Goal: Find specific page/section: Find specific page/section

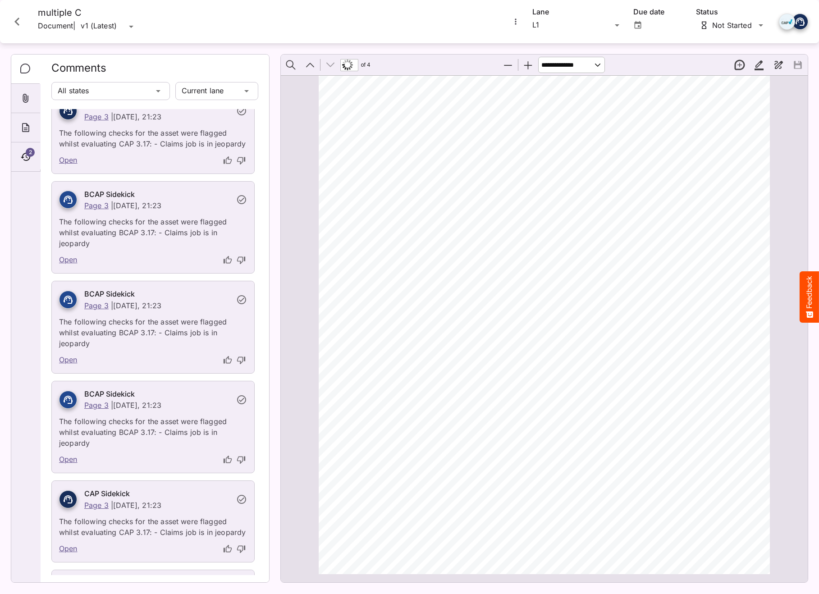
scroll to position [1867, 0]
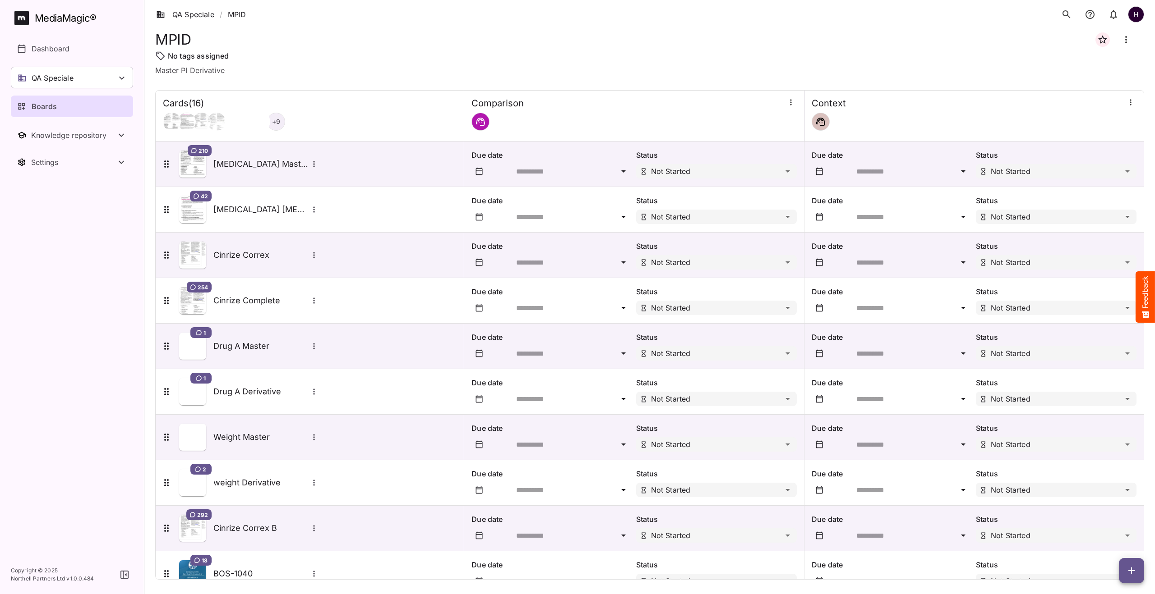
click at [233, 177] on div "210 Advate Master" at bounding box center [240, 164] width 159 height 27
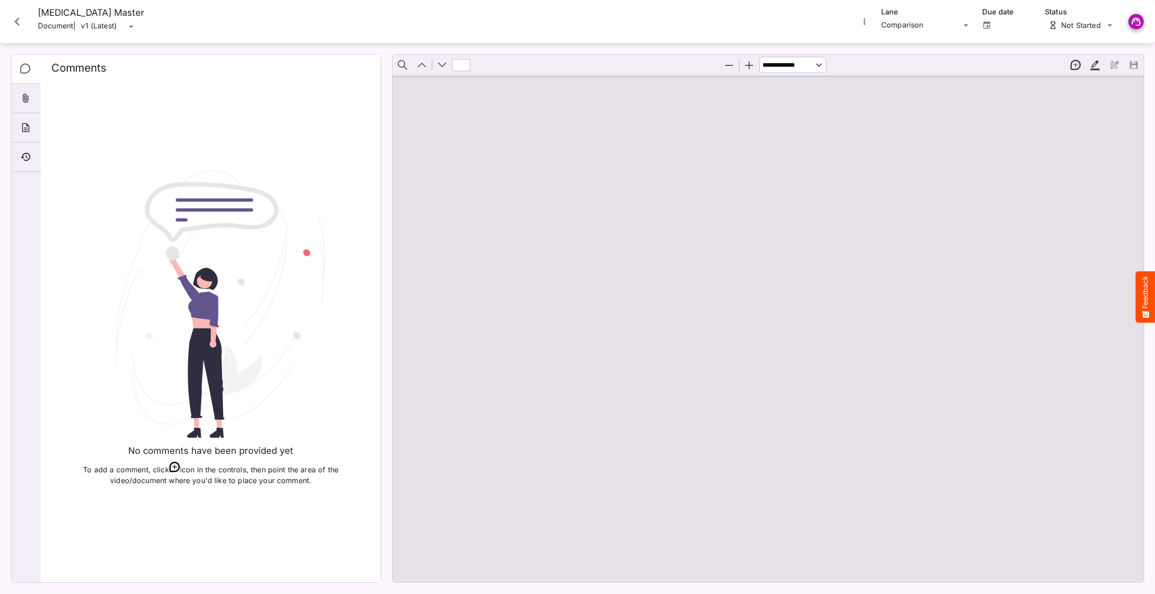
click at [18, 17] on icon "Close card" at bounding box center [17, 22] width 16 height 16
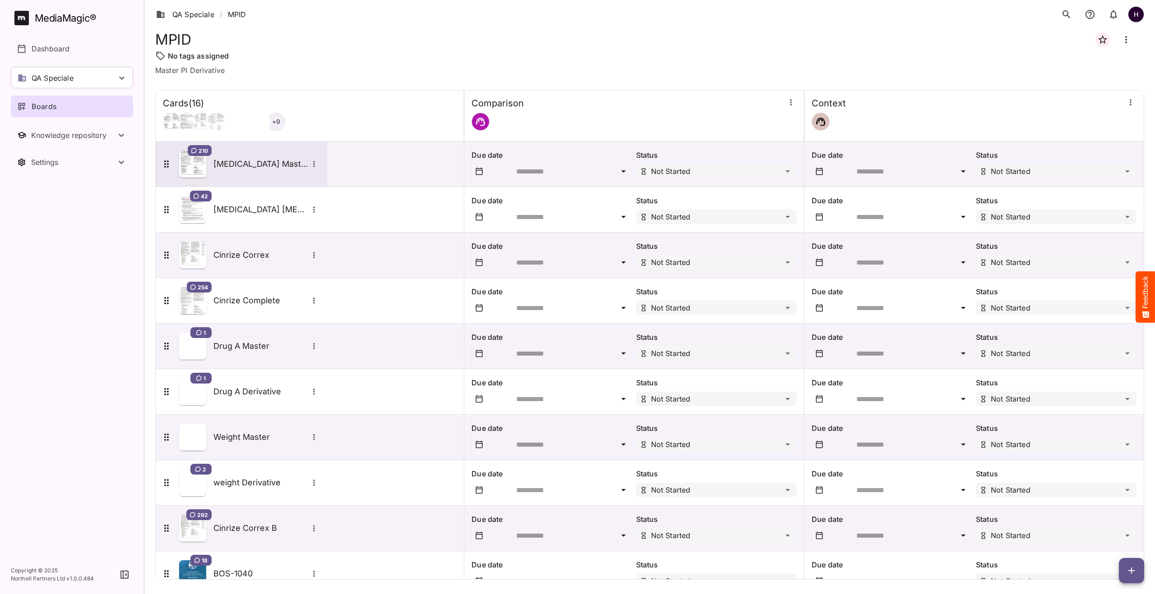
click at [230, 156] on div "210 Advate Master" at bounding box center [240, 164] width 159 height 27
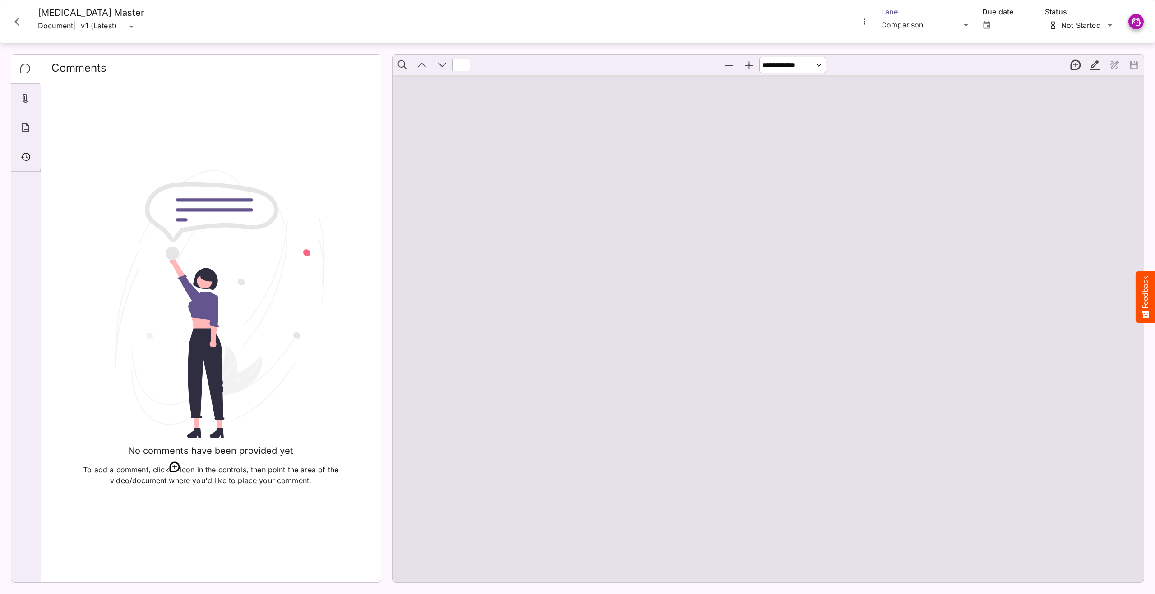
click at [944, 28] on div "Comparison" at bounding box center [920, 25] width 79 height 14
click at [927, 60] on p "Context" at bounding box center [926, 65] width 76 height 11
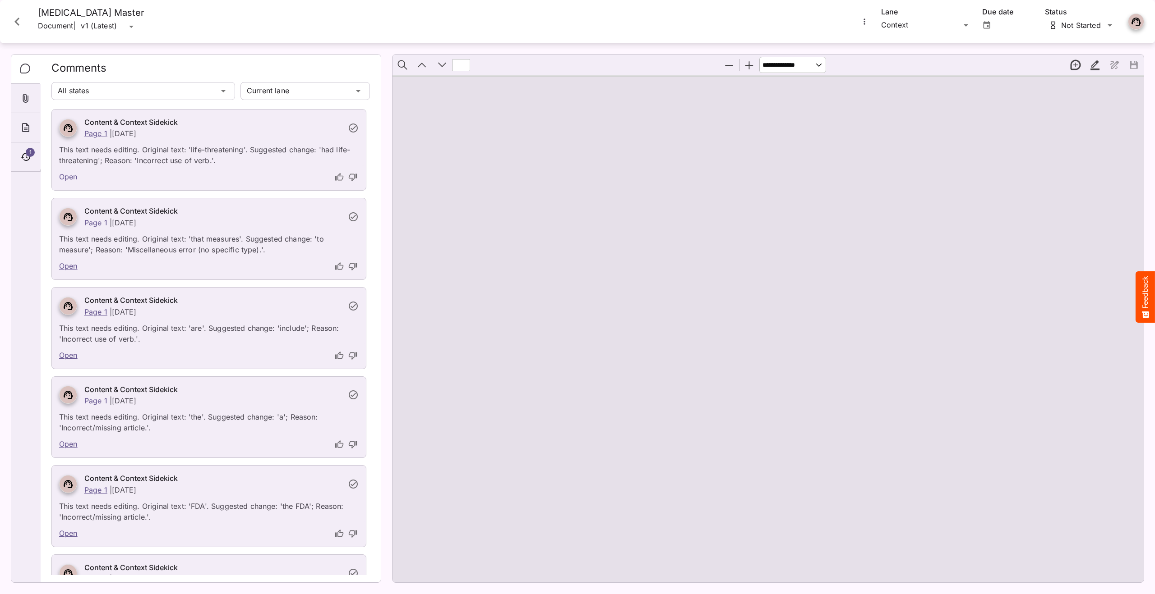
click at [336, 173] on icon "thumb-up" at bounding box center [339, 177] width 9 height 9
click at [338, 267] on icon "thumb-up" at bounding box center [339, 266] width 8 height 8
click at [341, 356] on icon "thumb-up" at bounding box center [339, 355] width 9 height 9
click at [353, 446] on icon "thumb-down" at bounding box center [352, 444] width 9 height 9
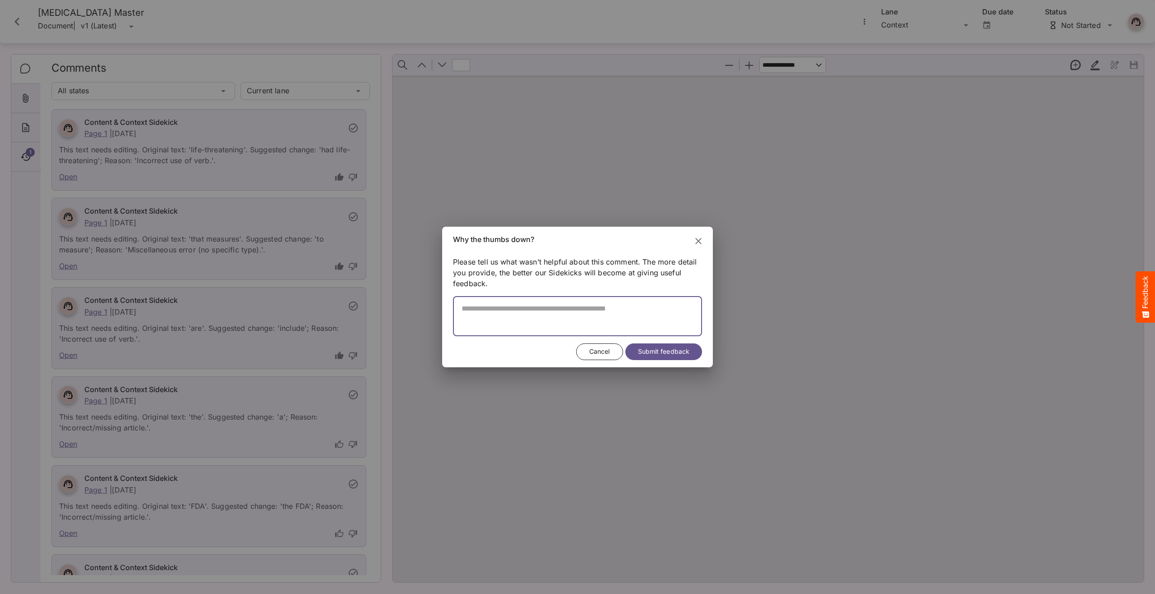
click at [519, 313] on textarea at bounding box center [577, 320] width 249 height 32
type textarea "**********"
click at [644, 352] on span "Submit feedback" at bounding box center [663, 351] width 51 height 11
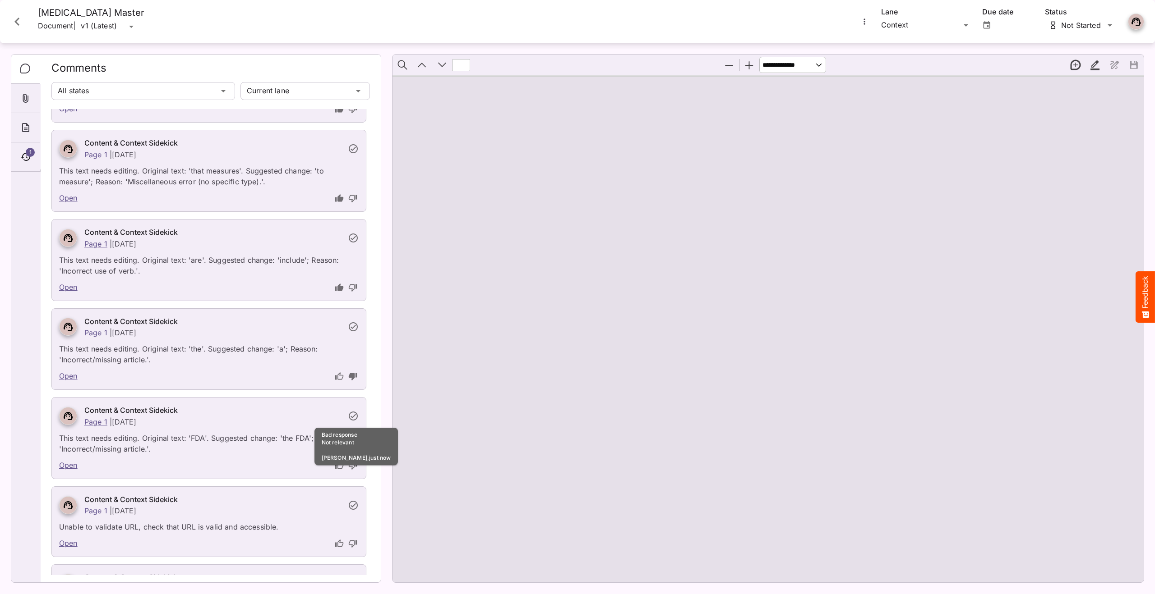
scroll to position [89, 0]
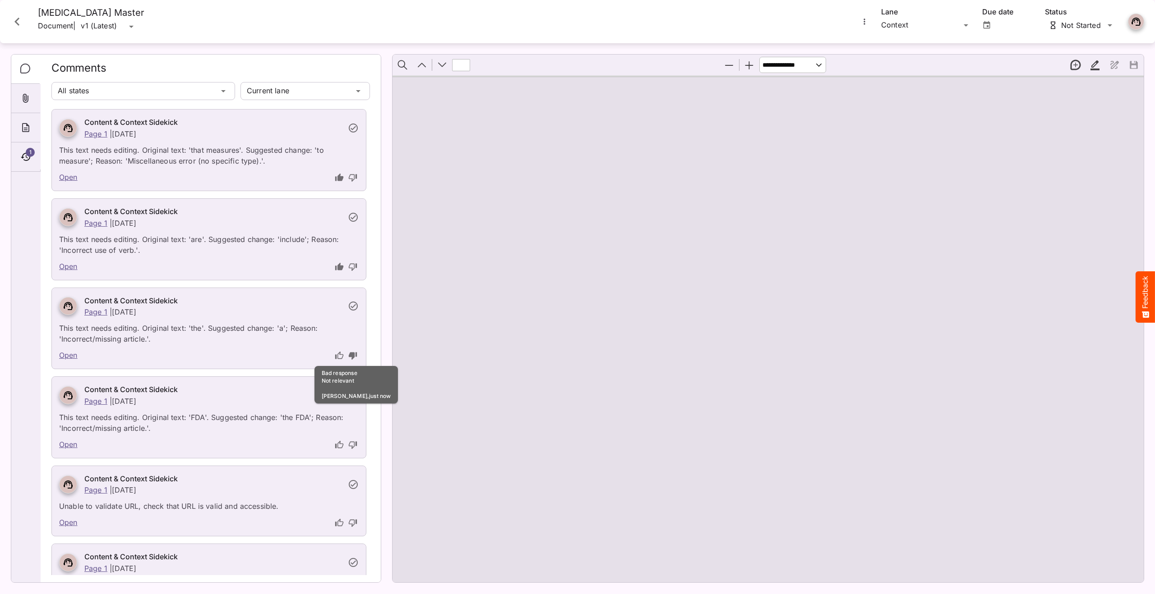
click at [352, 444] on icon "thumb-down" at bounding box center [352, 445] width 9 height 9
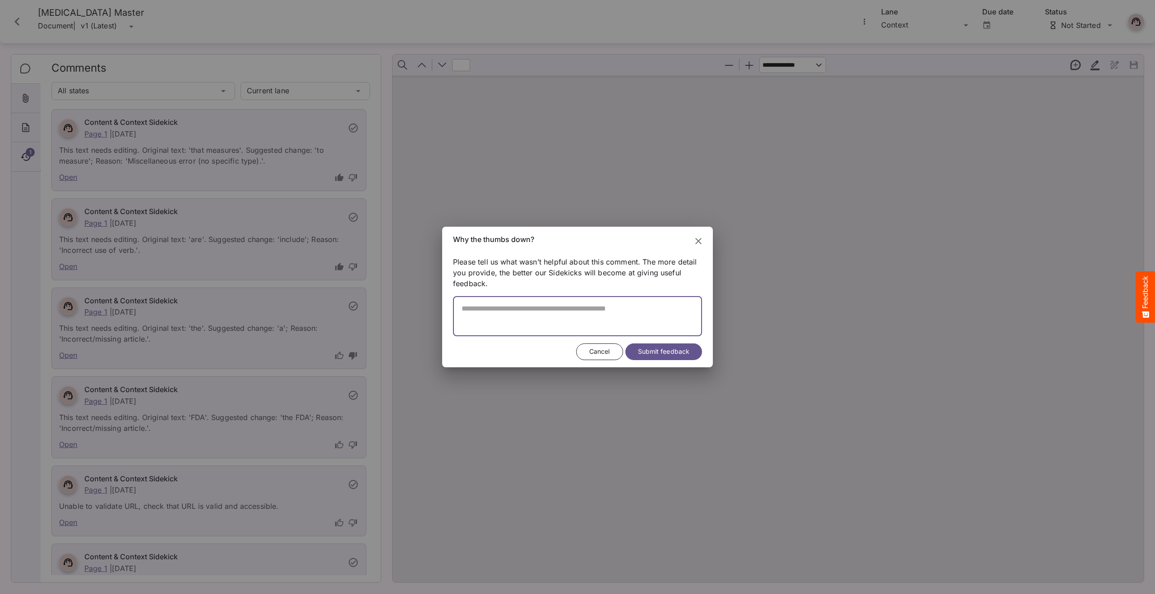
click at [538, 322] on textarea at bounding box center [577, 320] width 249 height 32
type textarea "**********"
click at [674, 352] on span "Submit feedback" at bounding box center [663, 351] width 51 height 11
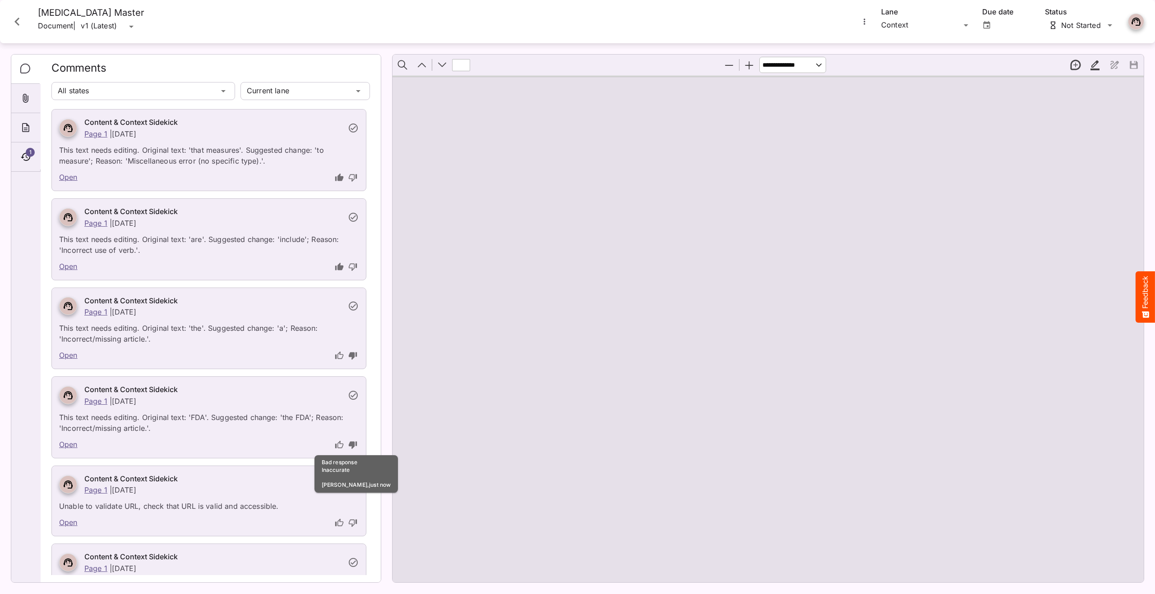
click at [354, 521] on icon "thumb-down" at bounding box center [353, 524] width 8 height 8
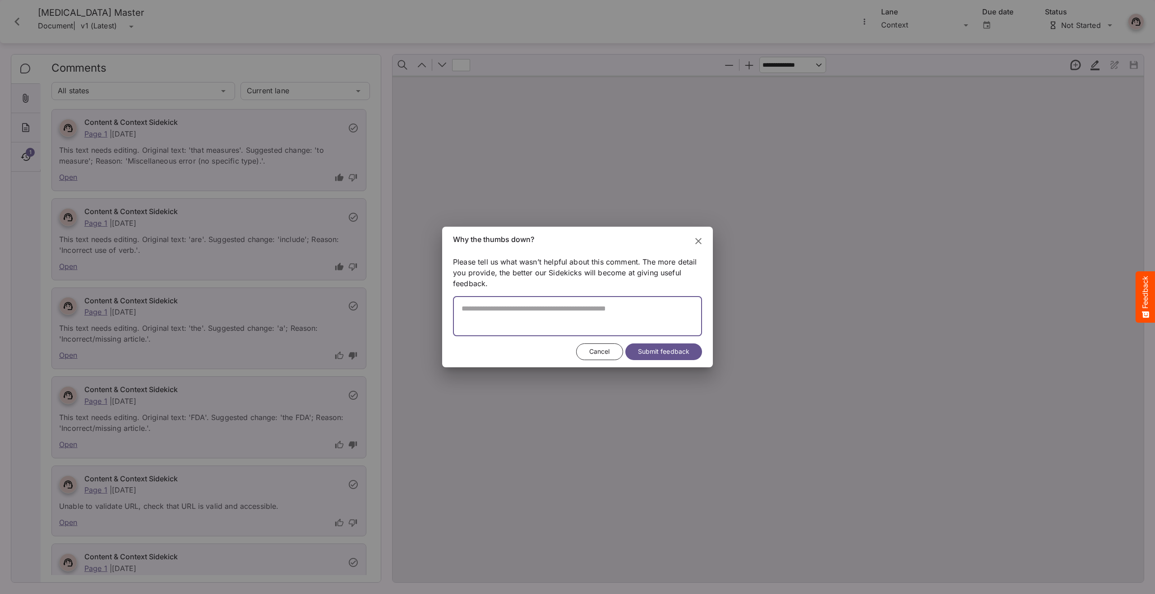
click at [503, 320] on textarea at bounding box center [577, 320] width 249 height 32
type textarea "*********"
click at [657, 353] on span "Submit feedback" at bounding box center [663, 351] width 51 height 11
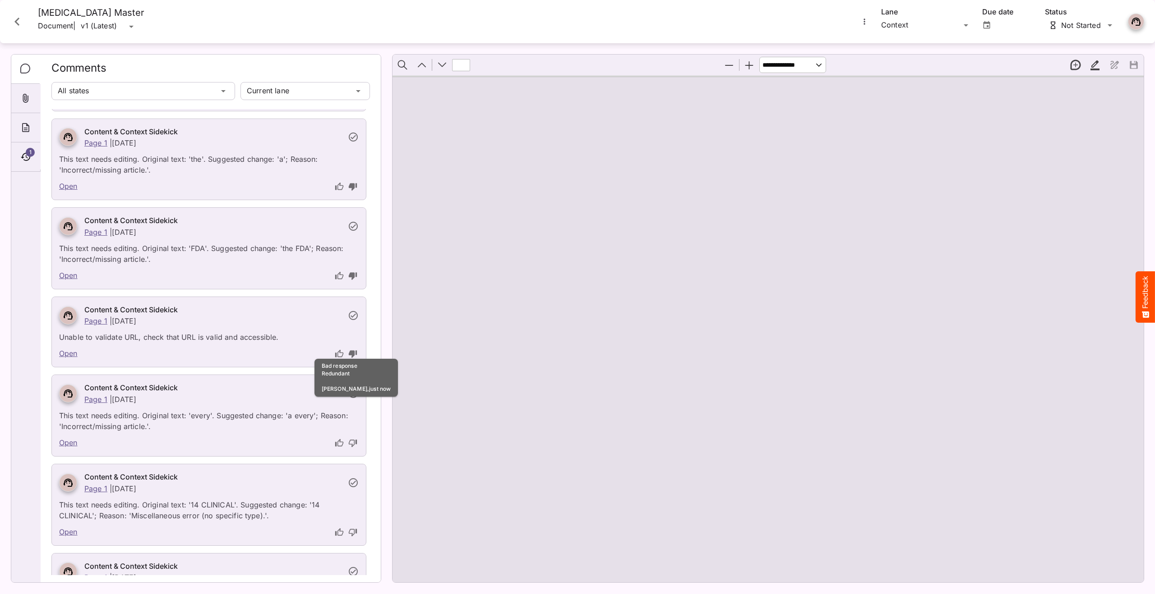
scroll to position [272, 0]
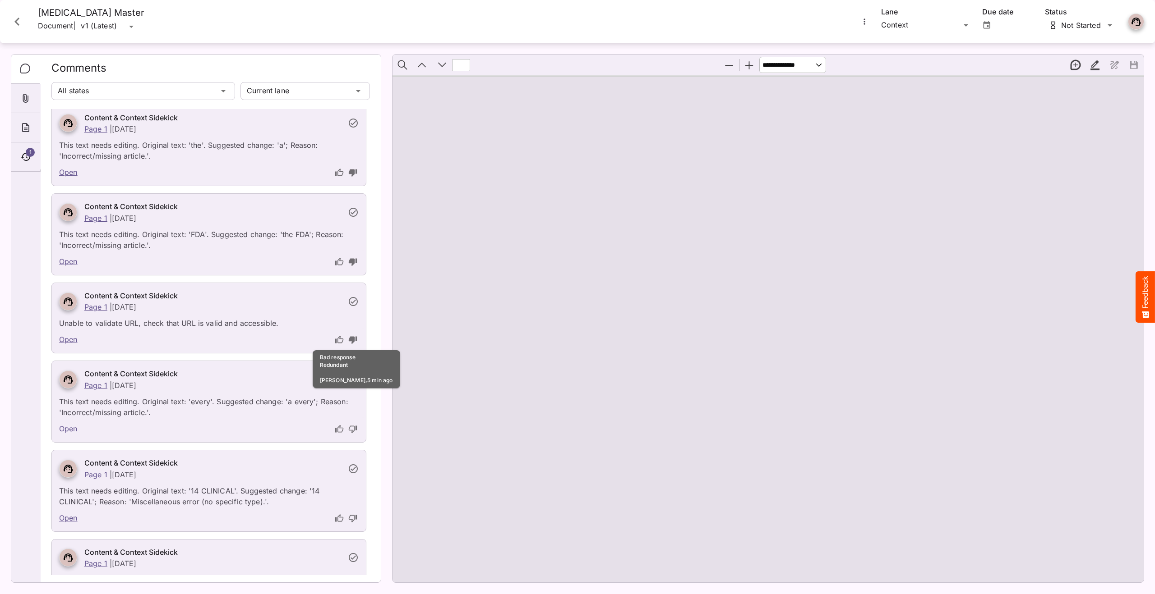
click at [389, 72] on div "**********" at bounding box center [762, 313] width 763 height 540
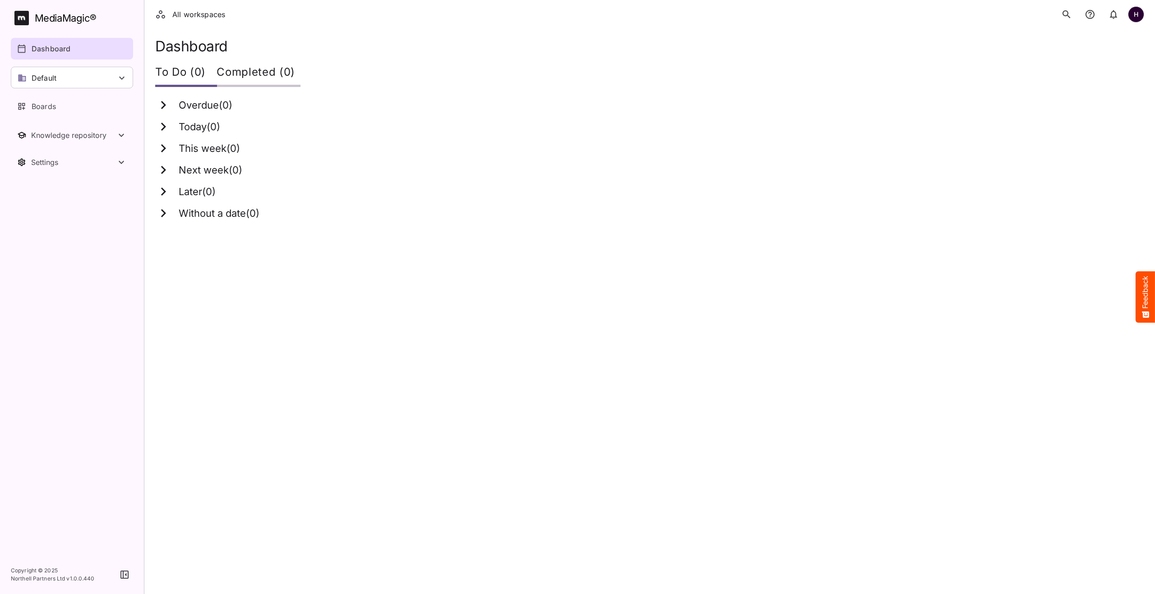
click at [58, 109] on div "Boards" at bounding box center [72, 106] width 110 height 11
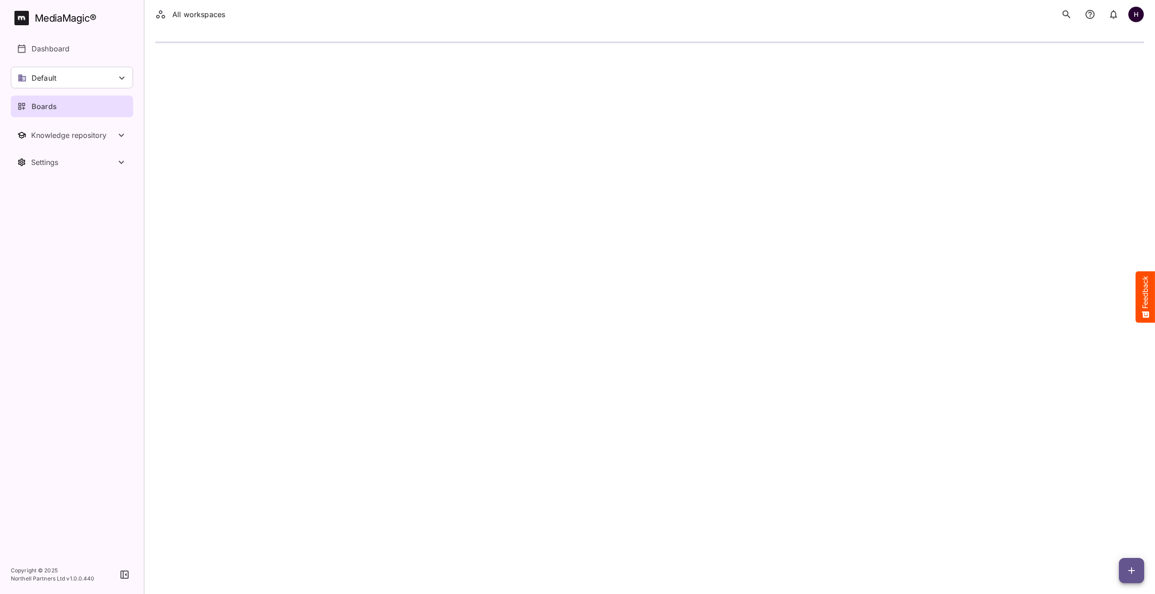
click at [58, 109] on div "Boards" at bounding box center [72, 106] width 110 height 11
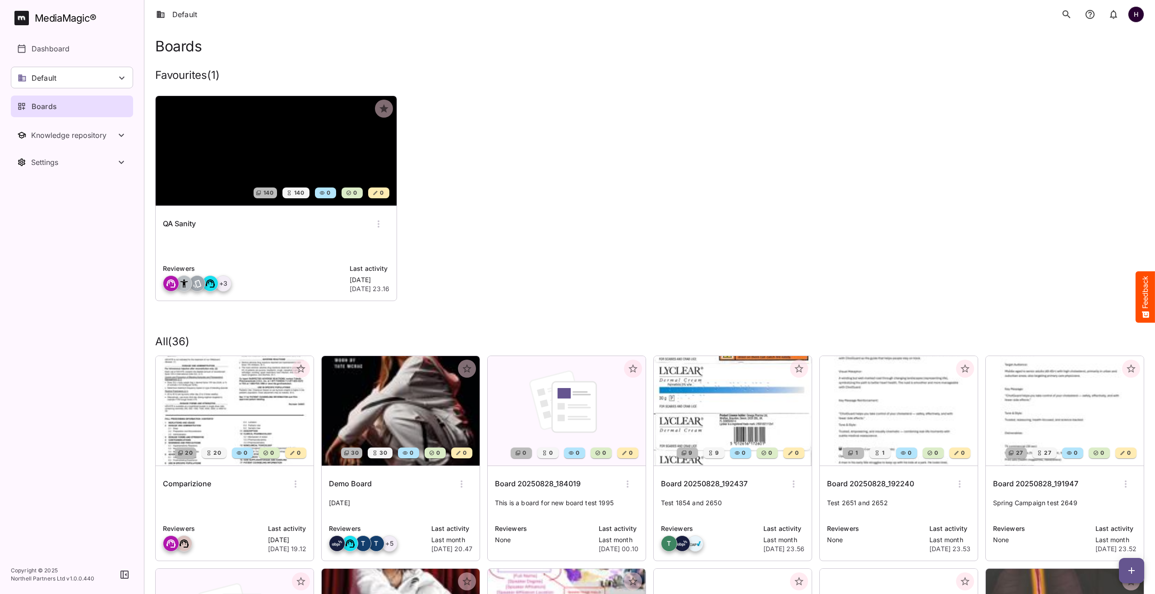
click at [205, 184] on img at bounding box center [276, 151] width 241 height 110
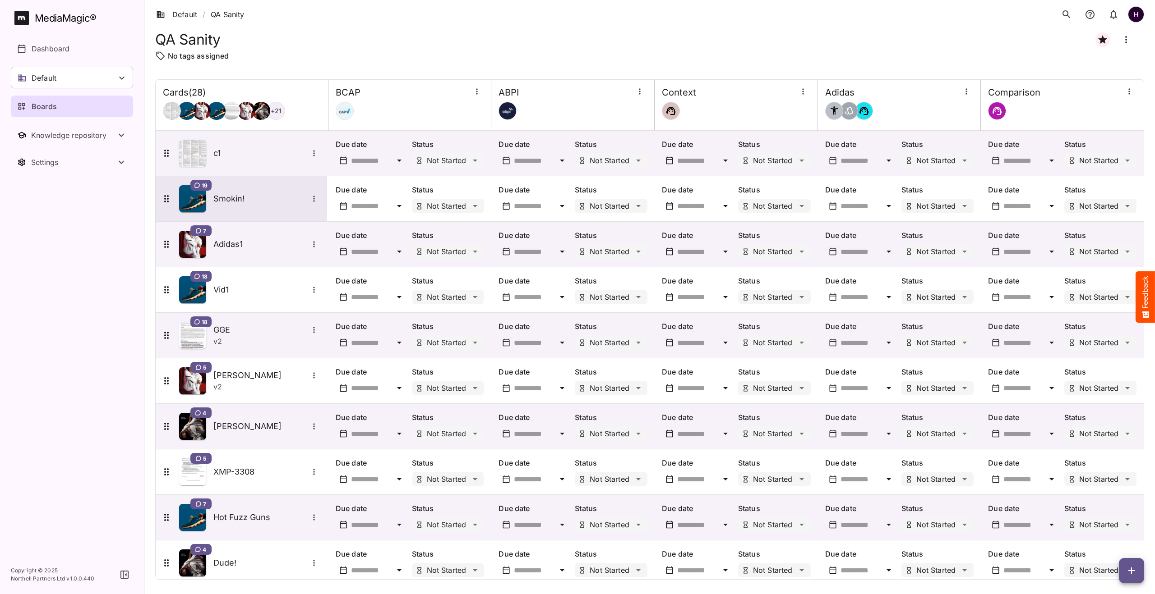
click at [227, 191] on div "19 Smokin!" at bounding box center [240, 198] width 159 height 27
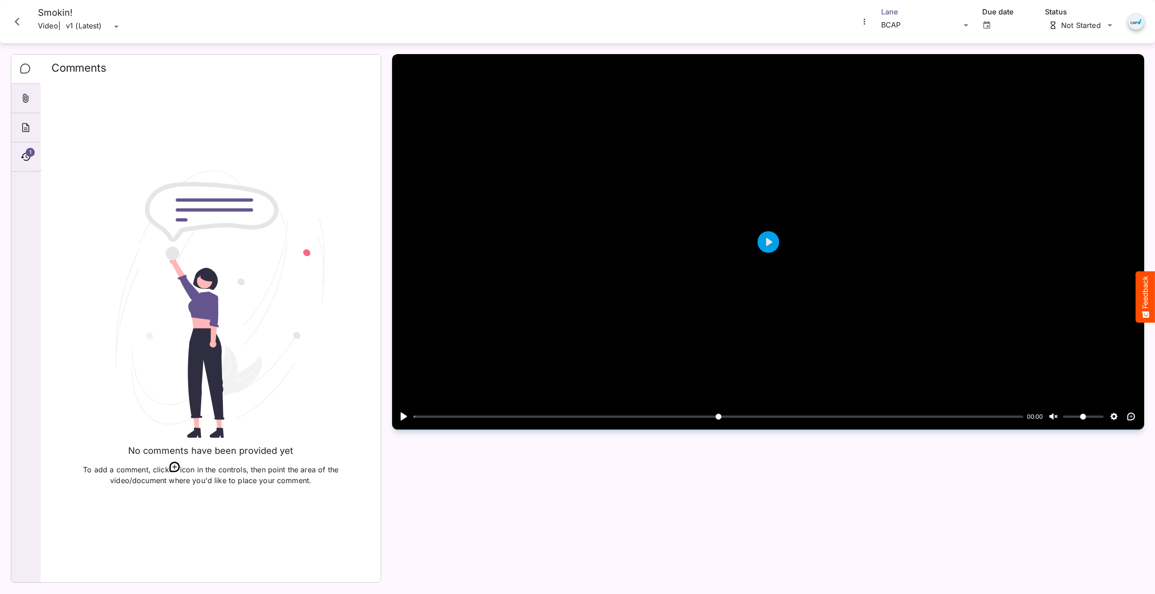
click at [933, 22] on div "Default / QA Sanity H MediaMagic ® Dashboard Default BYOD Default DefaultBYOD E…" at bounding box center [577, 295] width 1155 height 590
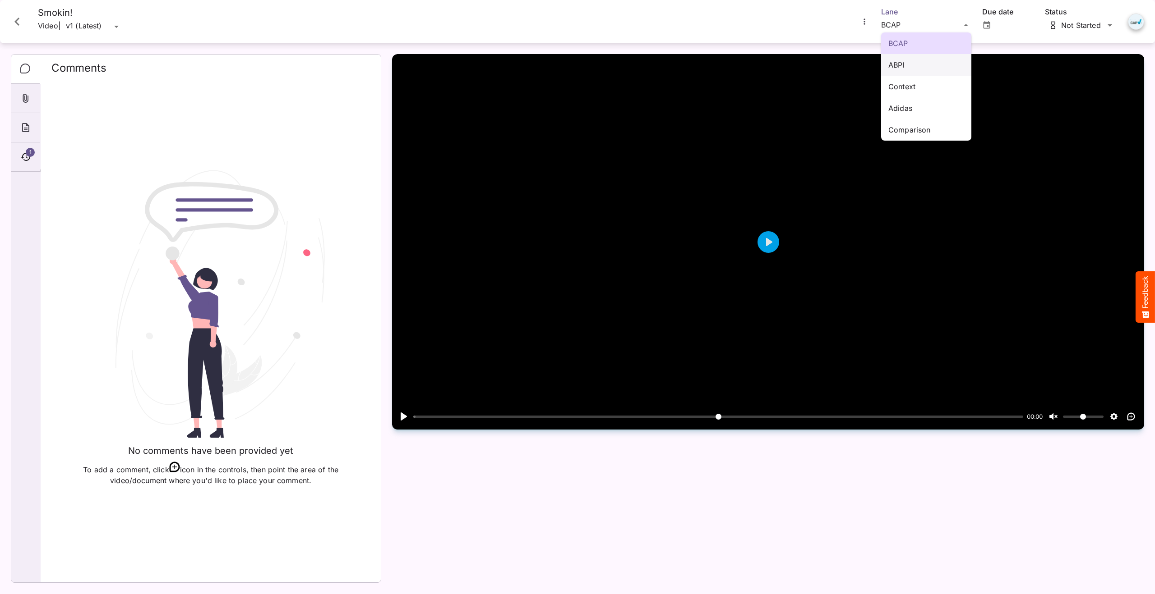
click at [926, 65] on p "ABPI" at bounding box center [926, 65] width 76 height 11
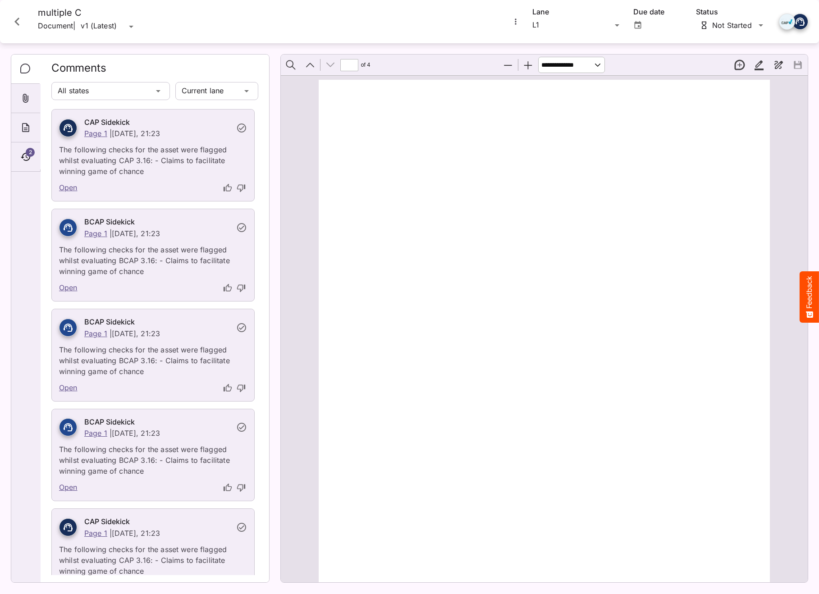
scroll to position [1867, 0]
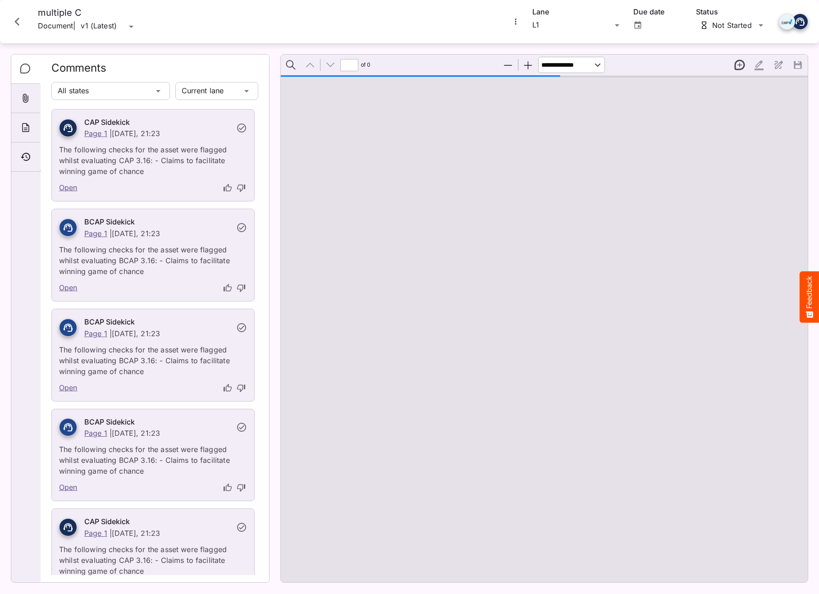
type input "*"
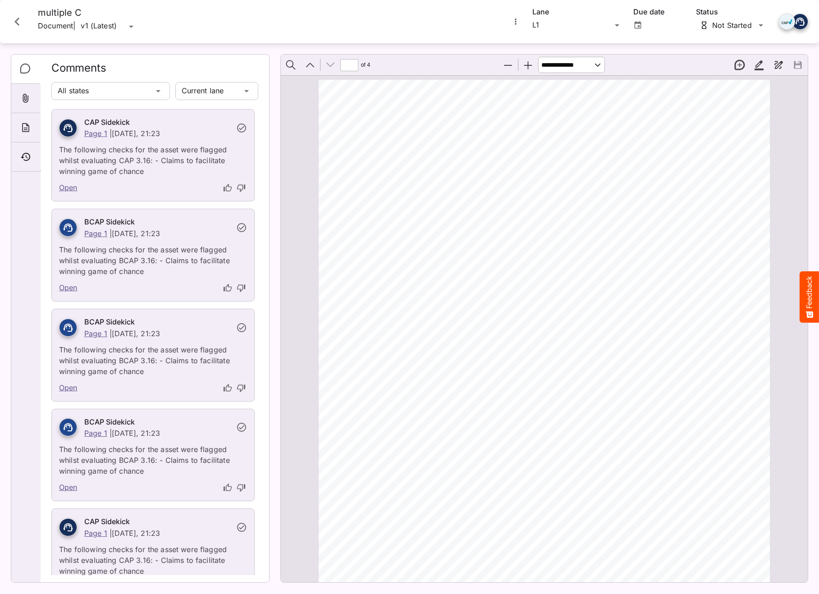
scroll to position [1863, 0]
